Goal: Information Seeking & Learning: Learn about a topic

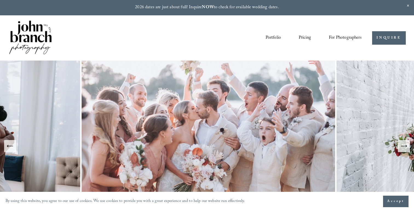
click at [330, 35] on span "For Photographers" at bounding box center [344, 38] width 33 height 8
click at [306, 36] on link "Pricing" at bounding box center [304, 37] width 12 height 9
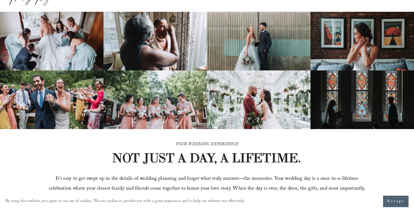
scroll to position [49, 0]
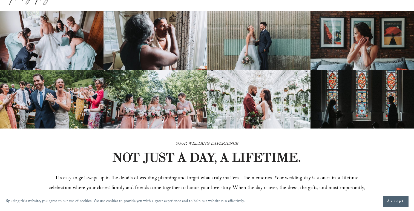
click at [355, 98] on img at bounding box center [361, 99] width 103 height 59
click at [342, 106] on img at bounding box center [361, 99] width 103 height 59
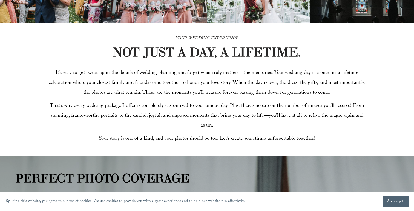
scroll to position [157, 0]
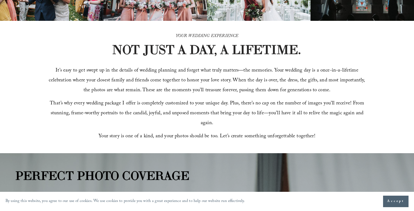
click at [395, 199] on span "Accept" at bounding box center [395, 200] width 17 height 5
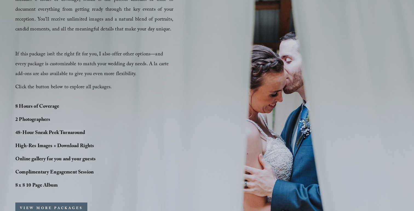
scroll to position [378, 0]
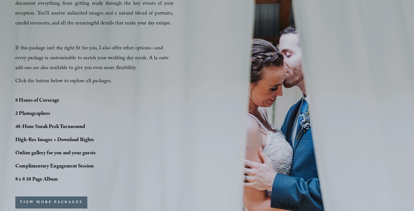
click at [60, 167] on strong "Complimentary Engagement Session" at bounding box center [54, 166] width 78 height 8
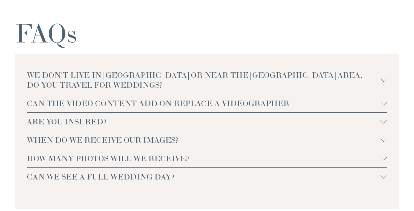
scroll to position [1175, 0]
click at [112, 77] on span "WE DON'T LIVE IN [GEOGRAPHIC_DATA] OR NEAR THE [GEOGRAPHIC_DATA] AREA, DO YOU T…" at bounding box center [203, 80] width 353 height 20
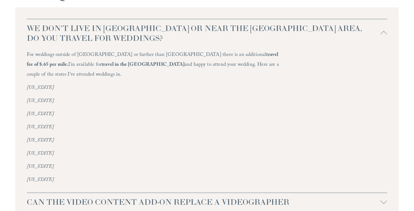
scroll to position [1217, 0]
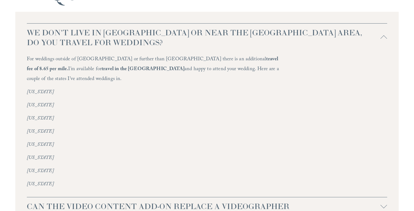
click at [121, 35] on span "WE DON'T LIVE IN [GEOGRAPHIC_DATA] OR NEAR THE [GEOGRAPHIC_DATA] AREA, DO YOU T…" at bounding box center [203, 38] width 353 height 20
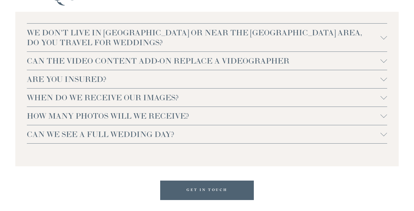
click at [119, 60] on span "CAN THE VIDEO CONTENT ADD-ON REPLACE A VIDEOGRAPHER" at bounding box center [203, 61] width 353 height 10
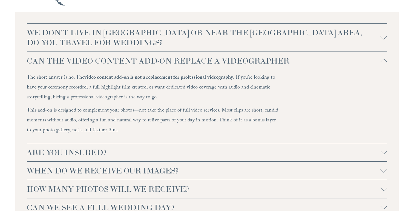
click at [119, 60] on span "CAN THE VIDEO CONTENT ADD-ON REPLACE A VIDEOGRAPHER" at bounding box center [203, 61] width 353 height 10
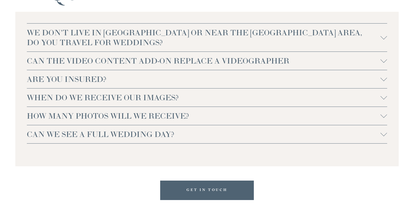
click at [101, 81] on span "ARE YOU INSURED?" at bounding box center [203, 79] width 353 height 10
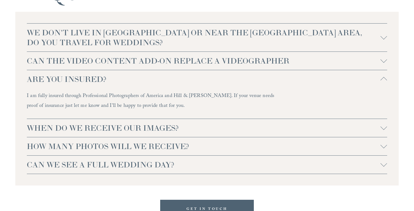
click at [101, 81] on span "ARE YOU INSURED?" at bounding box center [203, 79] width 353 height 10
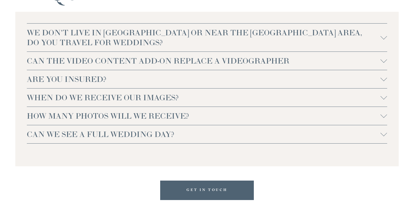
click at [98, 97] on span "WHEN DO WE RECEIVE OUR IMAGES?" at bounding box center [203, 97] width 353 height 10
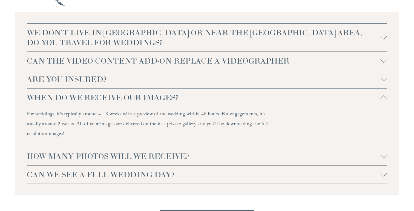
click at [98, 97] on span "WHEN DO WE RECEIVE OUR IMAGES?" at bounding box center [203, 97] width 353 height 10
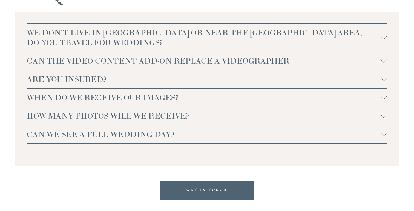
click at [100, 119] on span "HOW MANY PHOTOS WILL WE RECEIVE?" at bounding box center [203, 116] width 353 height 10
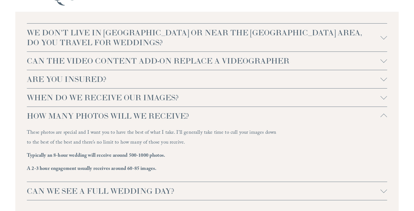
click at [99, 117] on span "HOW MANY PHOTOS WILL WE RECEIVE?" at bounding box center [203, 116] width 353 height 10
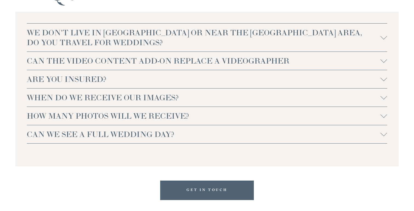
click at [98, 133] on span "CAN WE SEE A FULL WEDDING DAY?" at bounding box center [203, 134] width 353 height 10
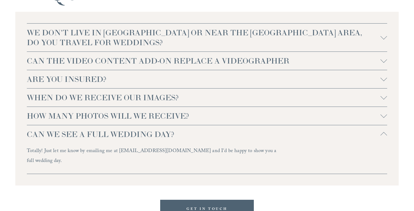
click at [98, 133] on span "CAN WE SEE A FULL WEDDING DAY?" at bounding box center [203, 134] width 353 height 10
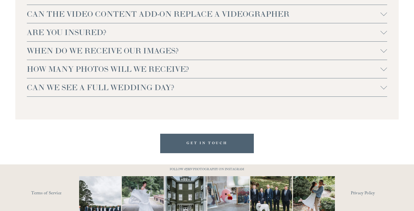
scroll to position [1292, 0]
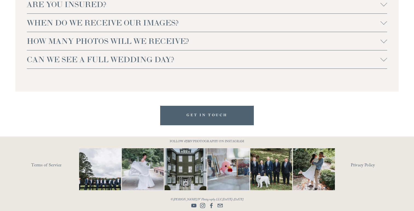
click at [202, 206] on use "Instagram" at bounding box center [202, 205] width 11 height 11
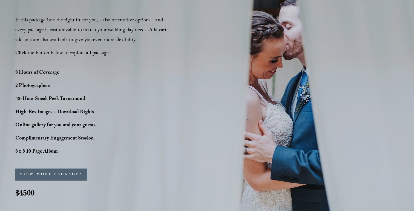
scroll to position [402, 0]
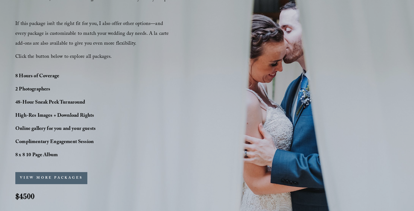
click at [68, 177] on button "VIEW MORE PACKAGES" at bounding box center [51, 178] width 72 height 12
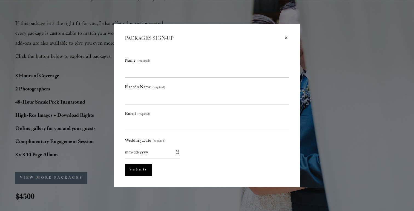
click at [285, 38] on div "×" at bounding box center [286, 38] width 6 height 6
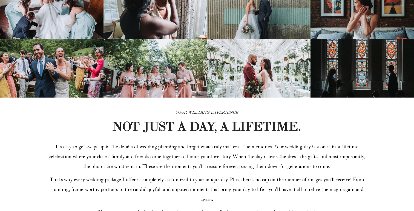
scroll to position [0, 0]
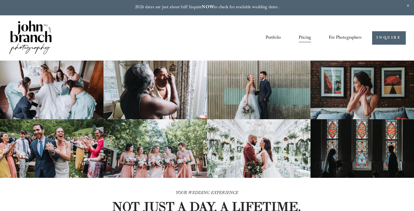
click at [273, 36] on link "Portfolio" at bounding box center [272, 37] width 15 height 9
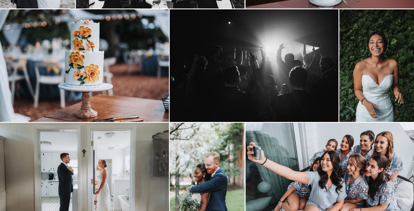
scroll to position [165, 0]
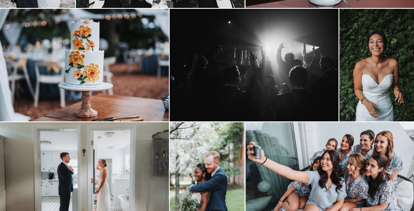
click at [45, 77] on img at bounding box center [84, 65] width 169 height 112
click at [401, 8] on icon "Close" at bounding box center [402, 9] width 5 height 5
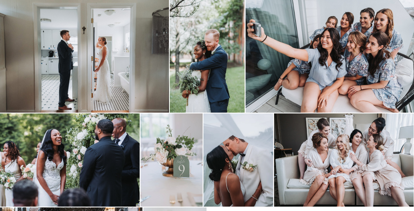
scroll to position [286, 0]
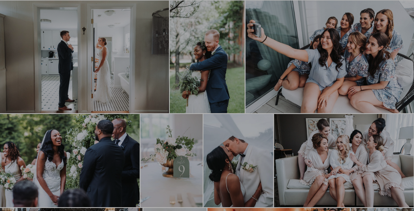
click at [107, 69] on div at bounding box center [207, 105] width 414 height 211
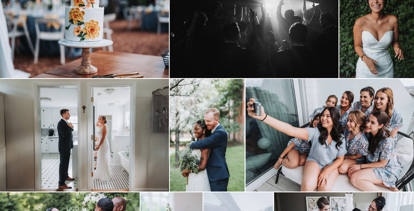
scroll to position [208, 0]
click at [92, 121] on img at bounding box center [84, 134] width 169 height 112
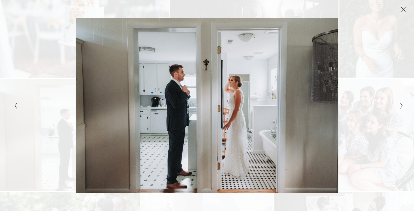
click at [403, 8] on icon "Close" at bounding box center [403, 9] width 4 height 4
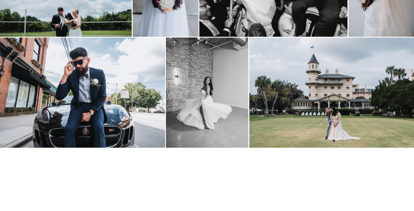
scroll to position [653, 0]
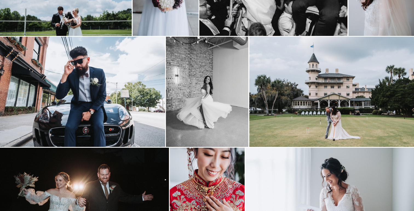
click at [292, 95] on img at bounding box center [331, 92] width 165 height 110
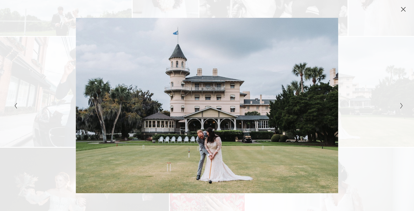
click at [403, 8] on icon "Close" at bounding box center [402, 9] width 5 height 5
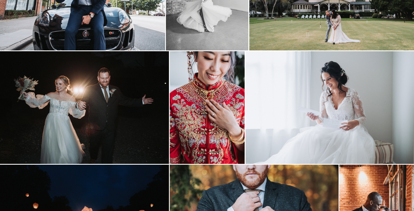
scroll to position [749, 0]
click at [219, 89] on img at bounding box center [207, 107] width 75 height 112
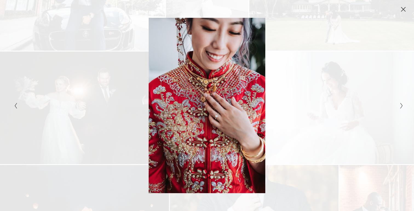
click at [402, 7] on icon "Close" at bounding box center [402, 9] width 5 height 5
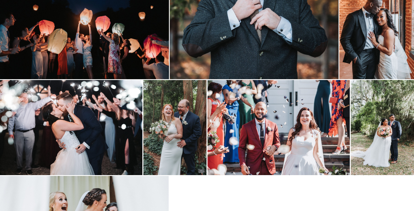
scroll to position [947, 0]
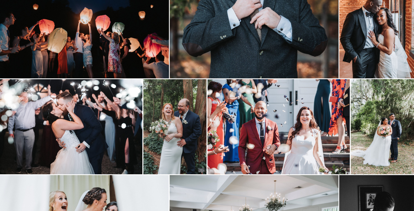
click at [246, 102] on img at bounding box center [278, 126] width 142 height 95
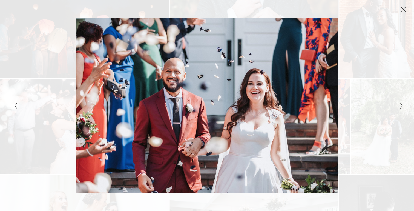
click at [403, 8] on icon "Close" at bounding box center [402, 9] width 5 height 5
